Goal: Check status: Check status

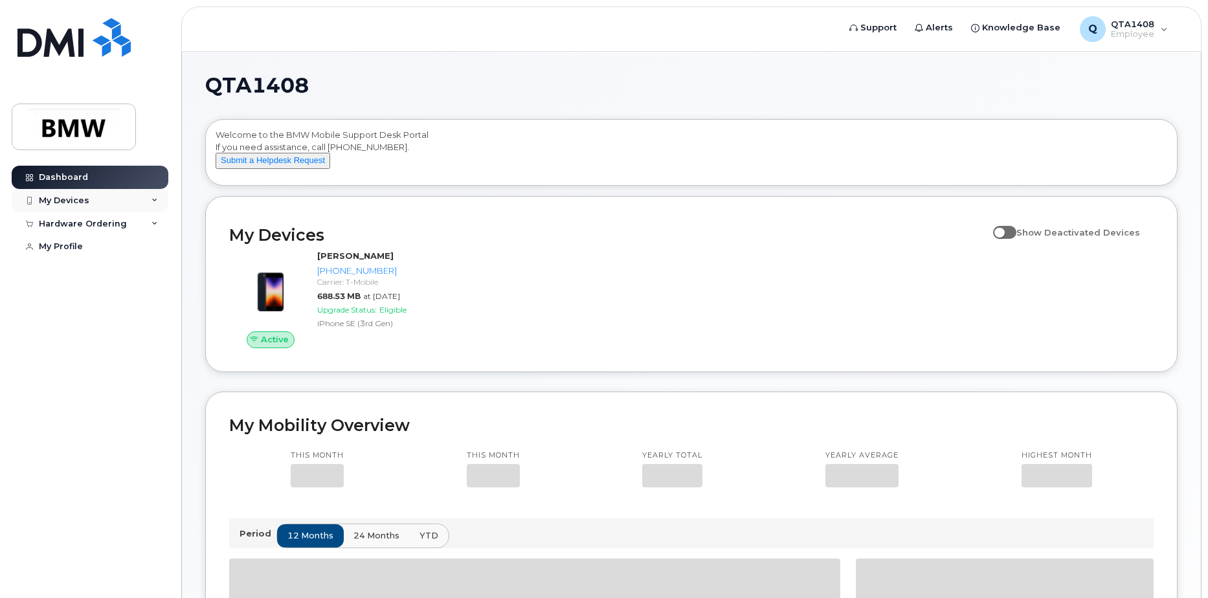
click at [78, 203] on div "My Devices" at bounding box center [64, 200] width 50 height 10
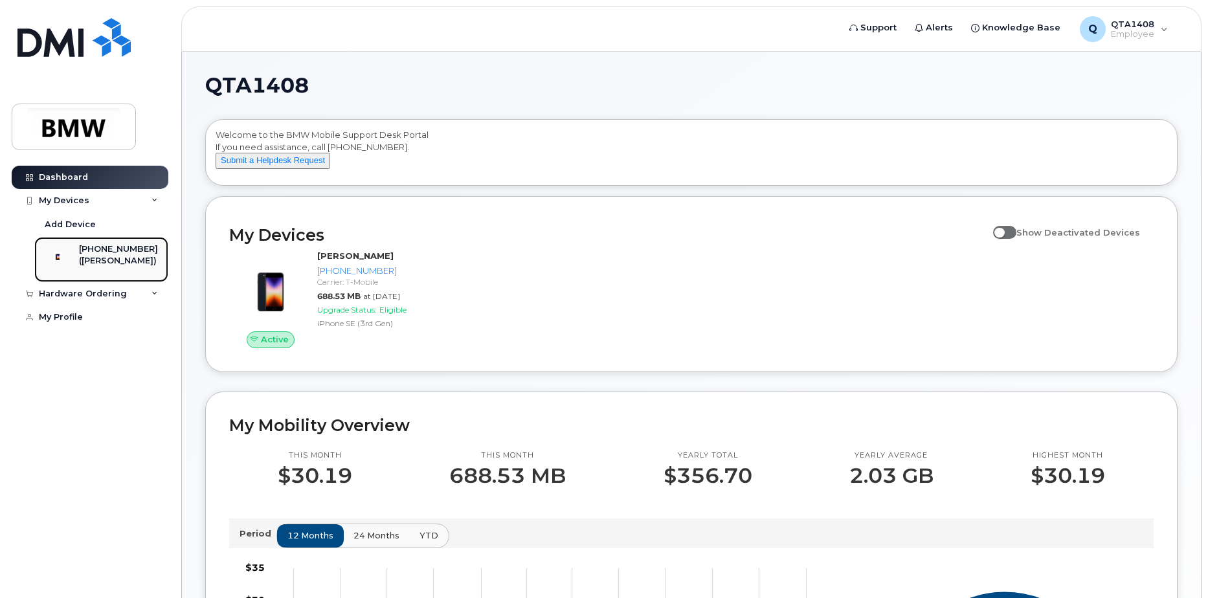
click at [112, 249] on div "[PHONE_NUMBER]" at bounding box center [118, 249] width 79 height 12
